Goal: Task Accomplishment & Management: Use online tool/utility

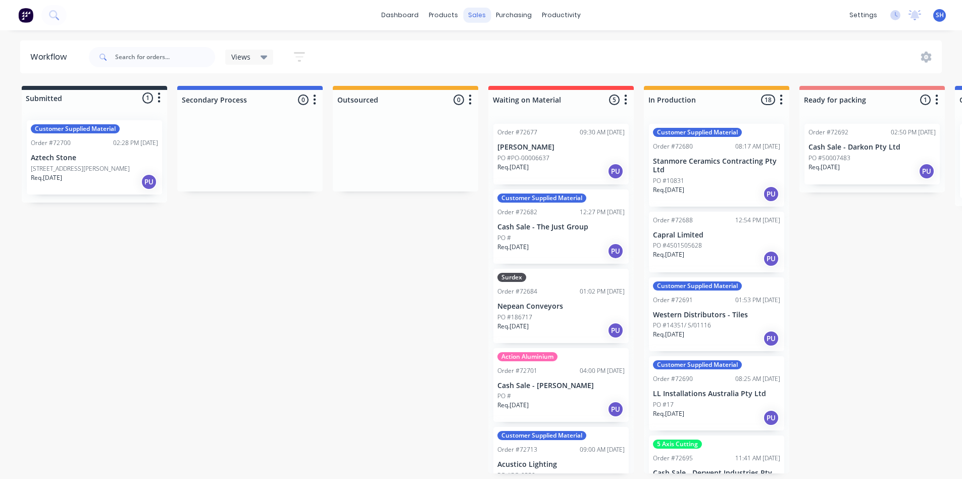
scroll to position [0, 769]
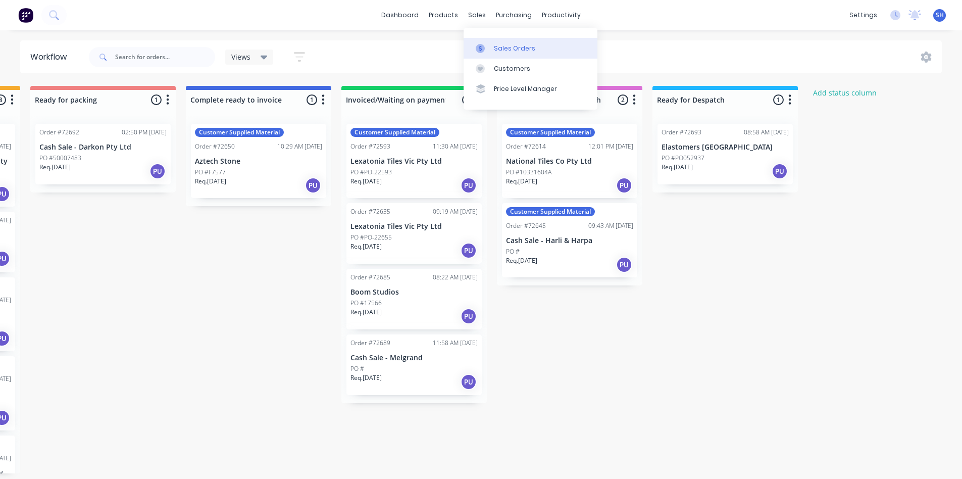
click at [499, 55] on link "Sales Orders" at bounding box center [531, 48] width 134 height 20
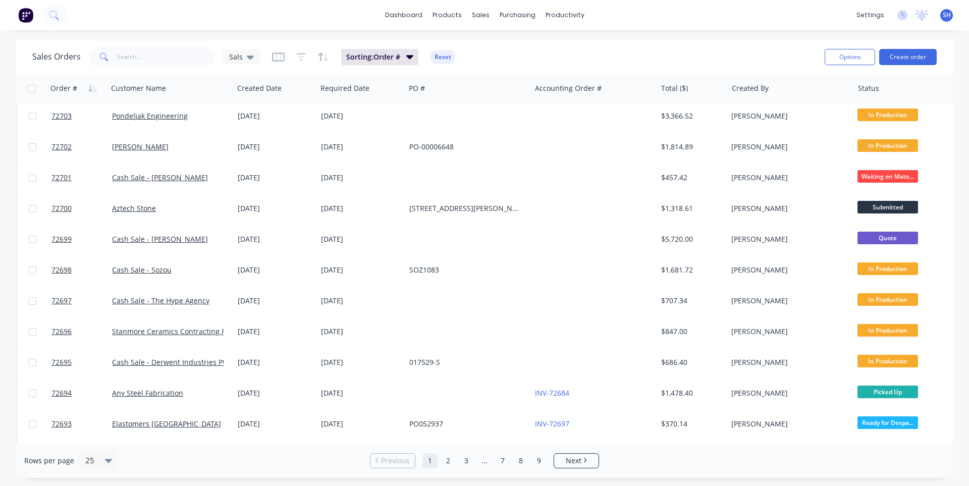
scroll to position [435, 0]
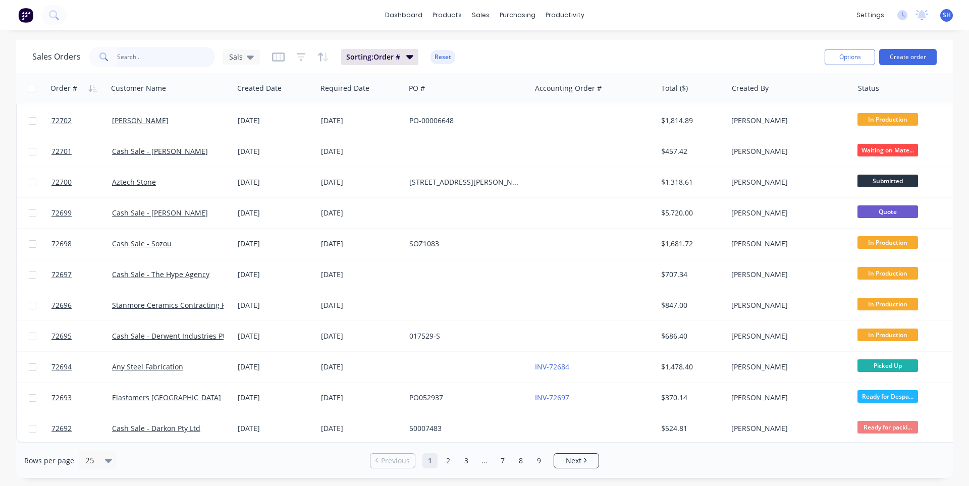
click at [140, 65] on input "text" at bounding box center [166, 57] width 98 height 20
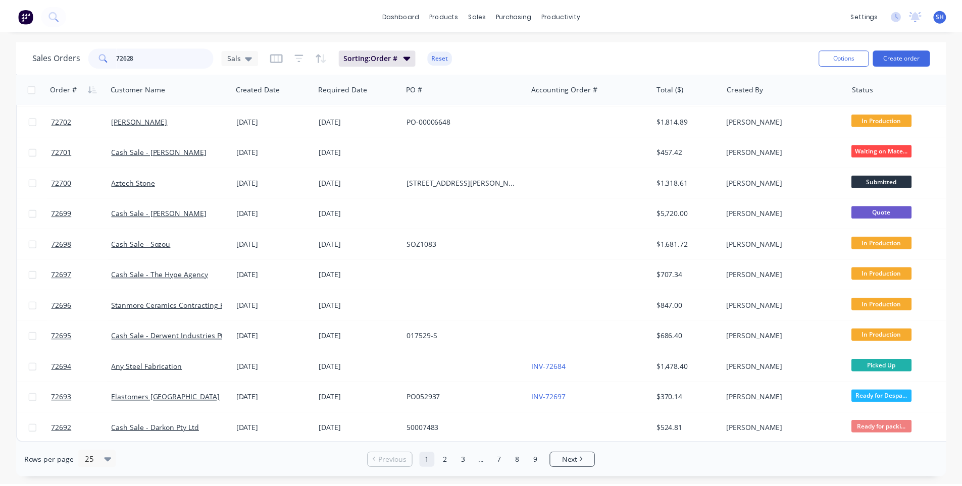
scroll to position [0, 0]
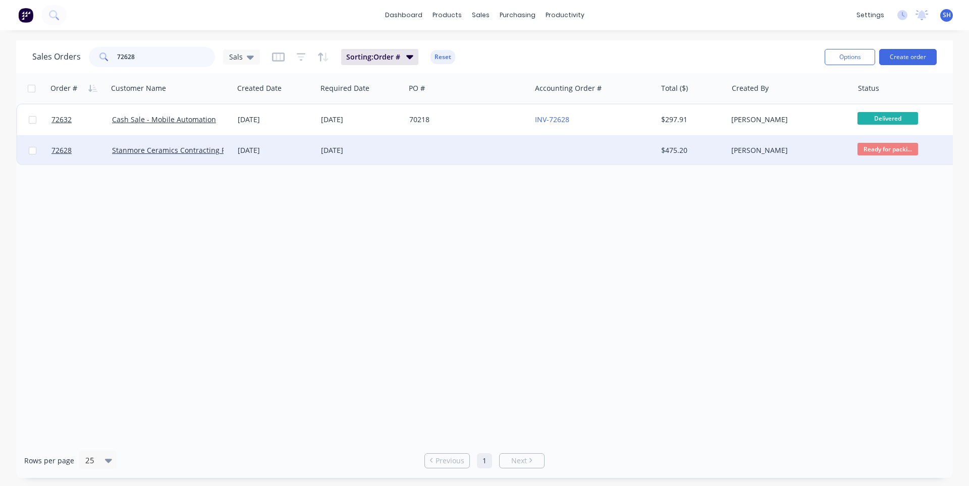
type input "72628"
click at [440, 151] on div at bounding box center [468, 150] width 126 height 30
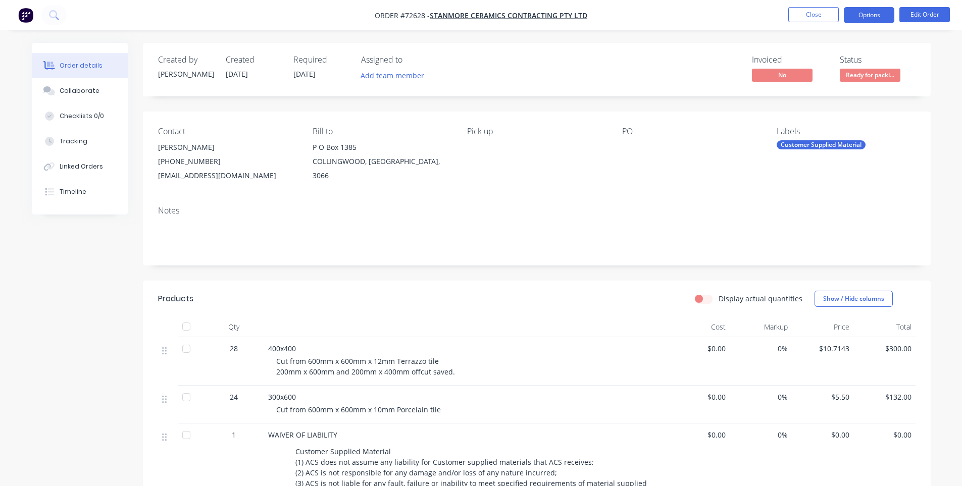
click at [868, 21] on button "Options" at bounding box center [869, 15] width 50 height 16
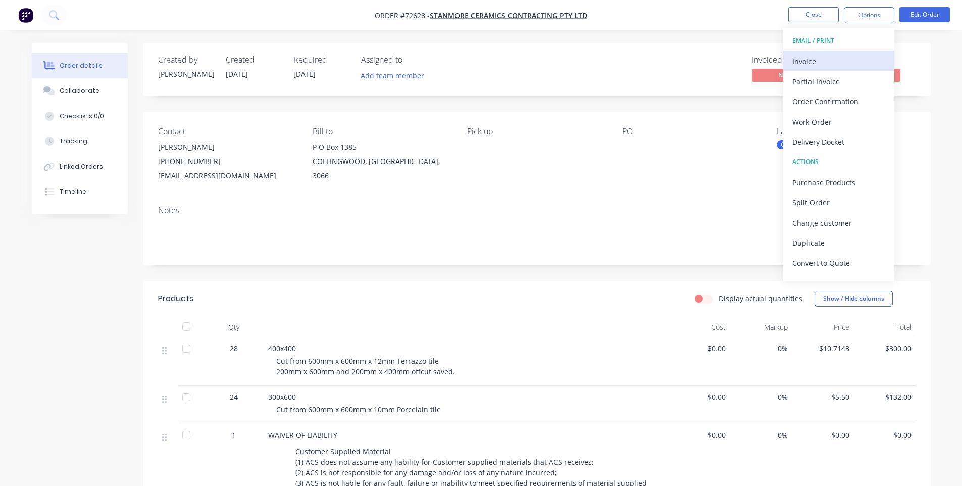
click at [838, 55] on div "Invoice" at bounding box center [838, 61] width 93 height 15
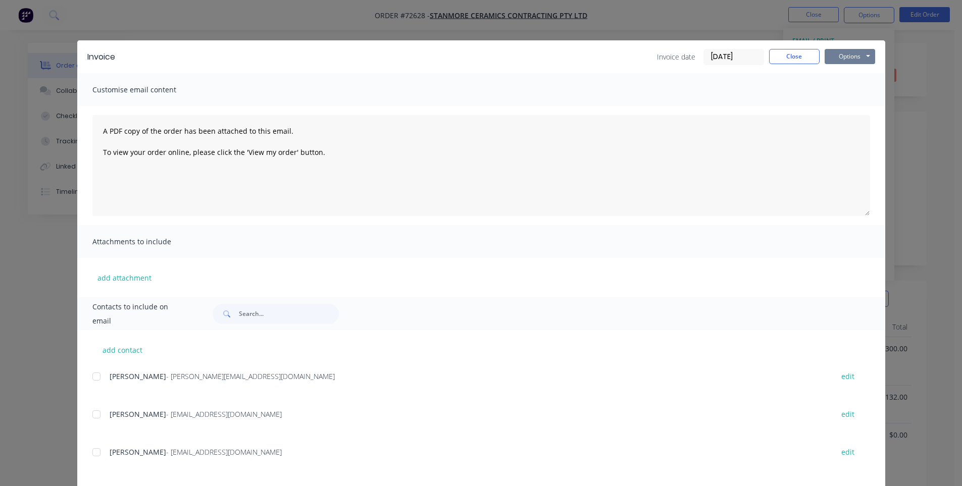
click at [846, 57] on button "Options" at bounding box center [850, 56] width 50 height 15
click at [849, 93] on button "Print" at bounding box center [857, 91] width 65 height 17
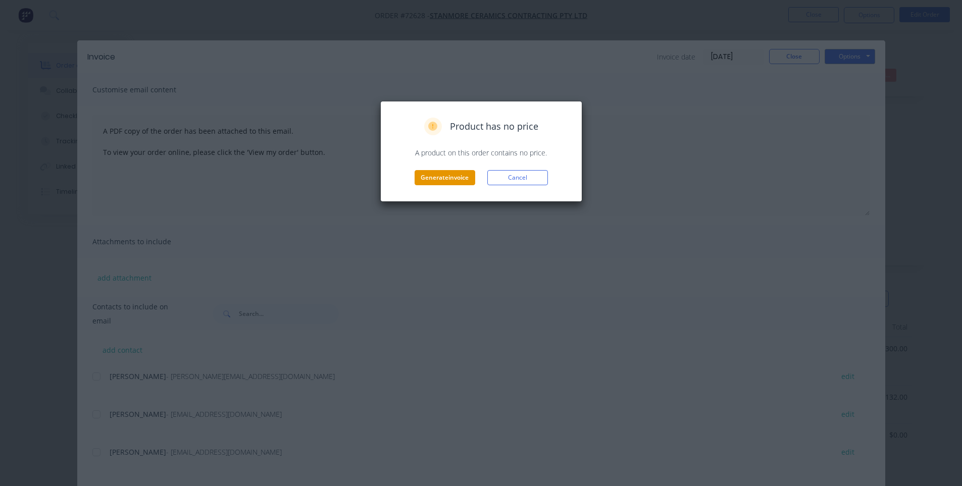
click at [451, 181] on button "Generate invoice" at bounding box center [445, 177] width 61 height 15
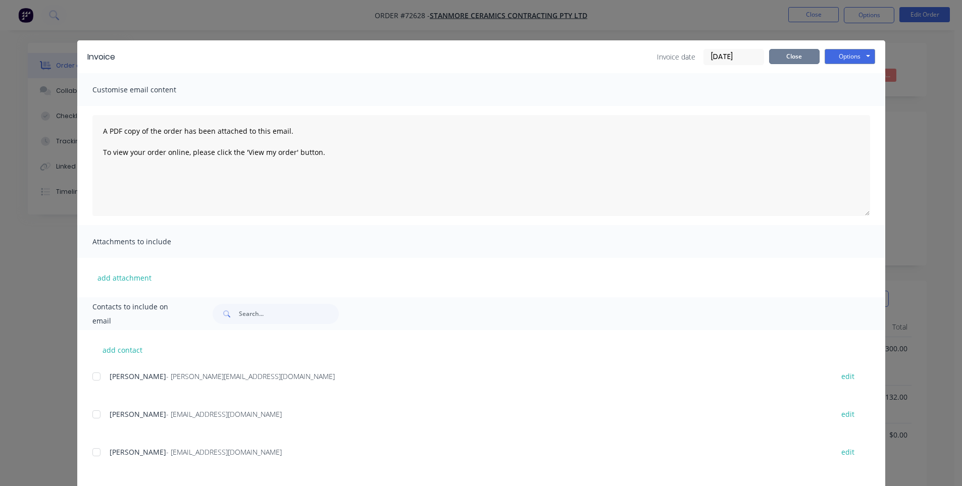
click at [799, 64] on button "Close" at bounding box center [794, 56] width 50 height 15
